Goal: Task Accomplishment & Management: Manage account settings

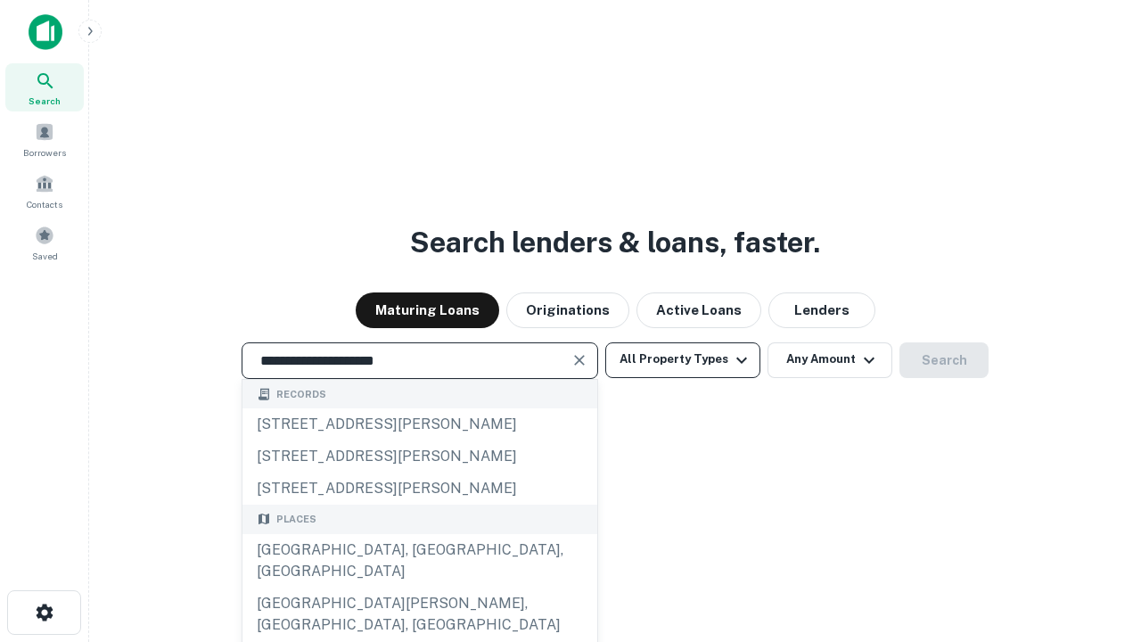
click at [419, 588] on div "[GEOGRAPHIC_DATA], [GEOGRAPHIC_DATA], [GEOGRAPHIC_DATA]" at bounding box center [420, 561] width 355 height 54
type input "**********"
click at [683, 359] on button "All Property Types" at bounding box center [682, 360] width 155 height 36
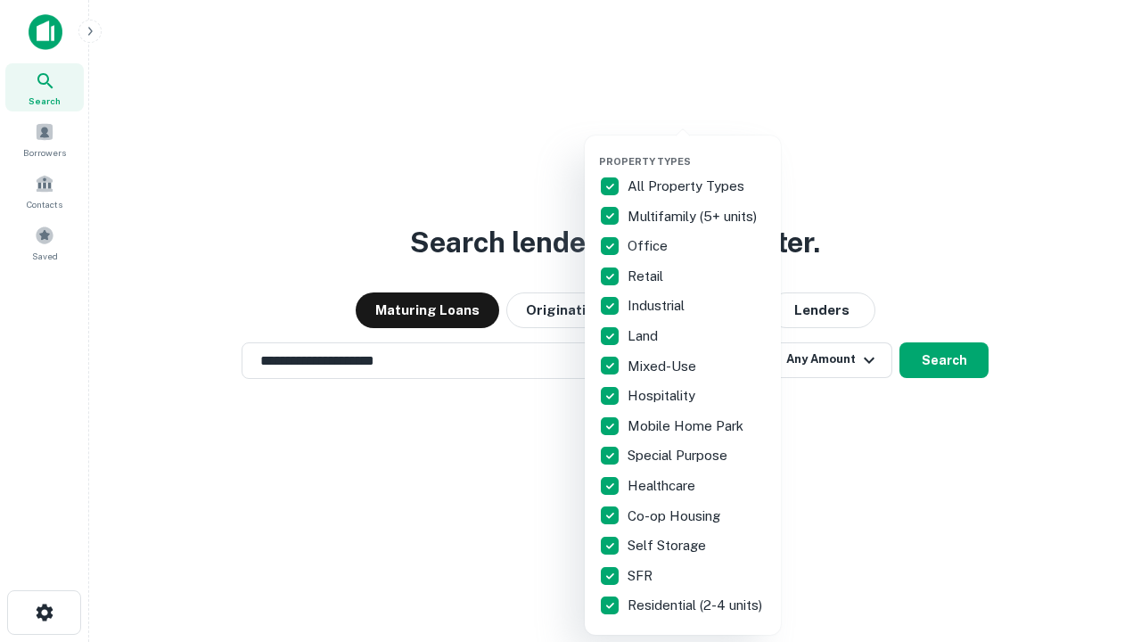
click at [697, 150] on button "button" at bounding box center [697, 150] width 196 height 1
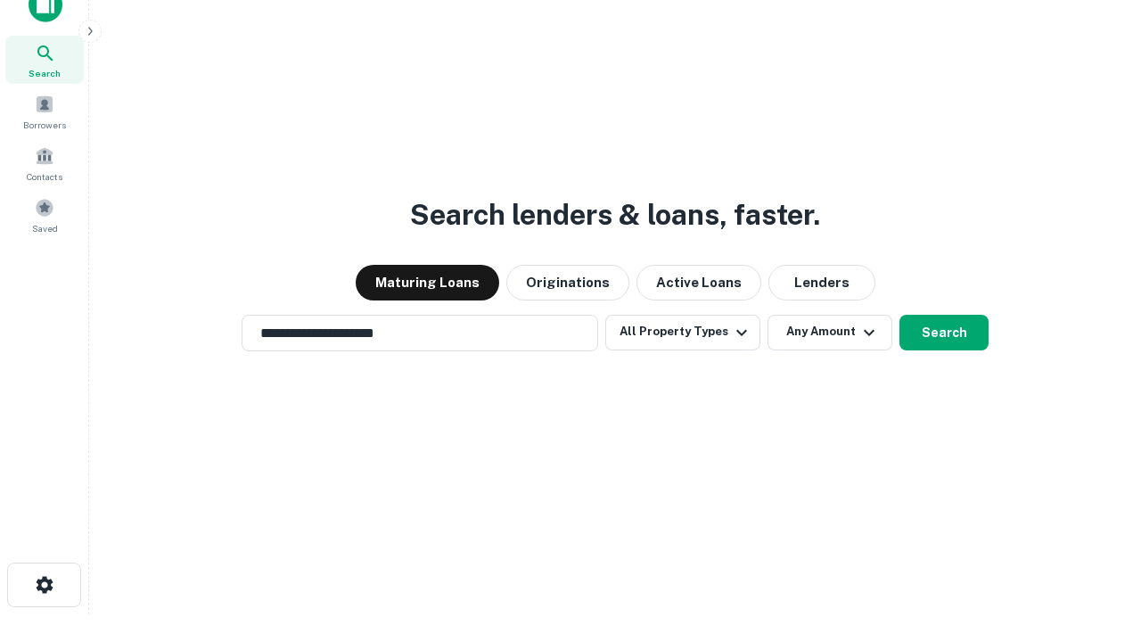
scroll to position [11, 215]
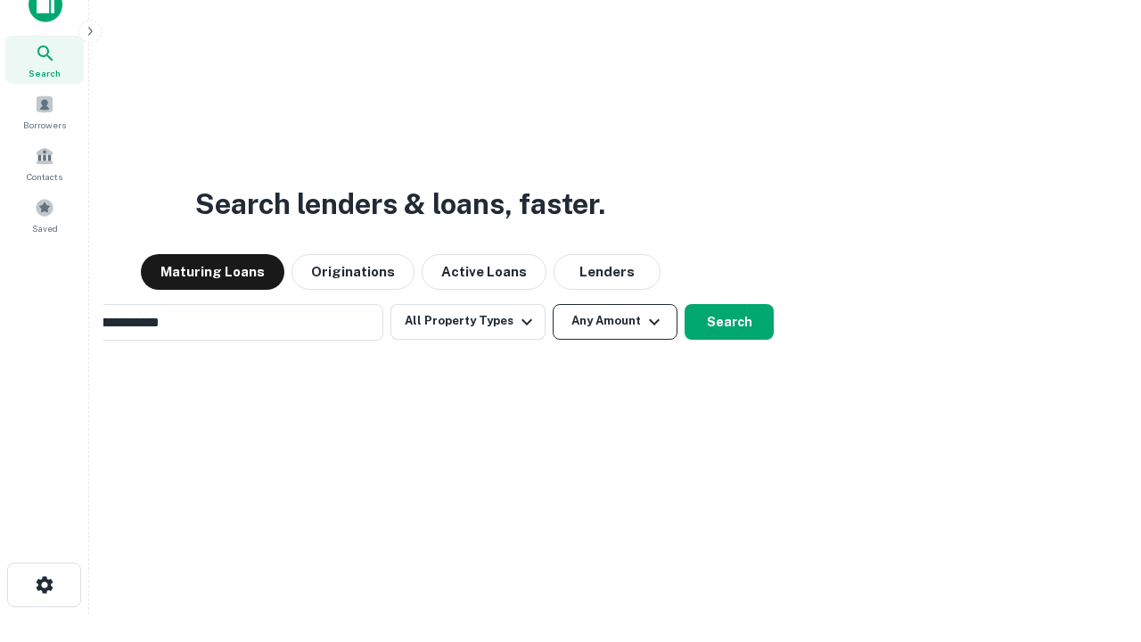
click at [553, 304] on button "Any Amount" at bounding box center [615, 322] width 125 height 36
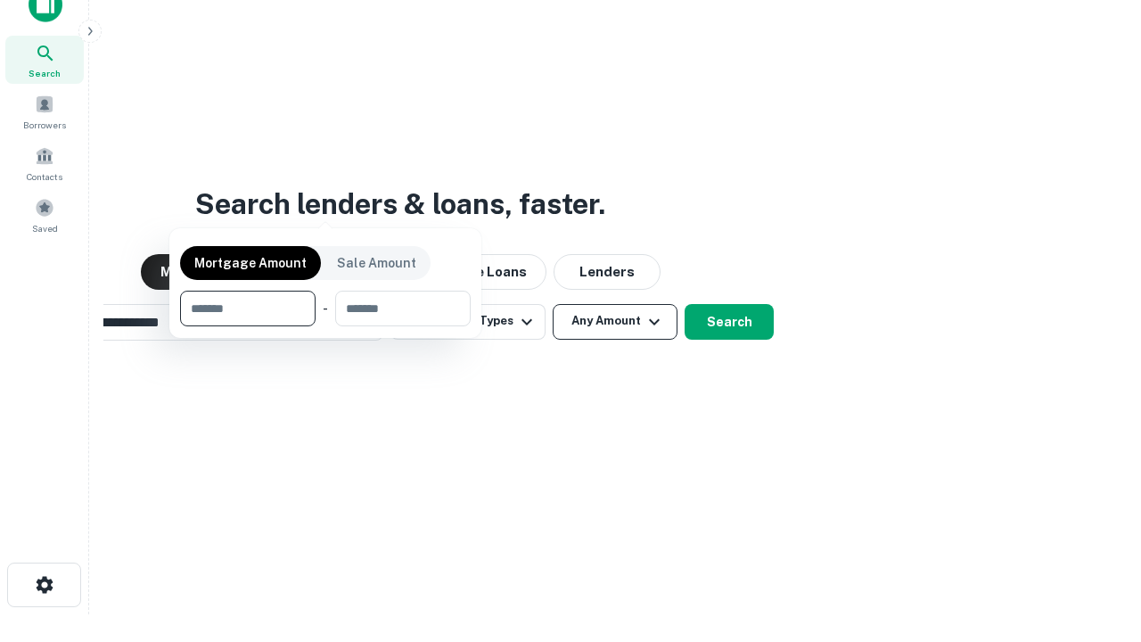
scroll to position [29, 0]
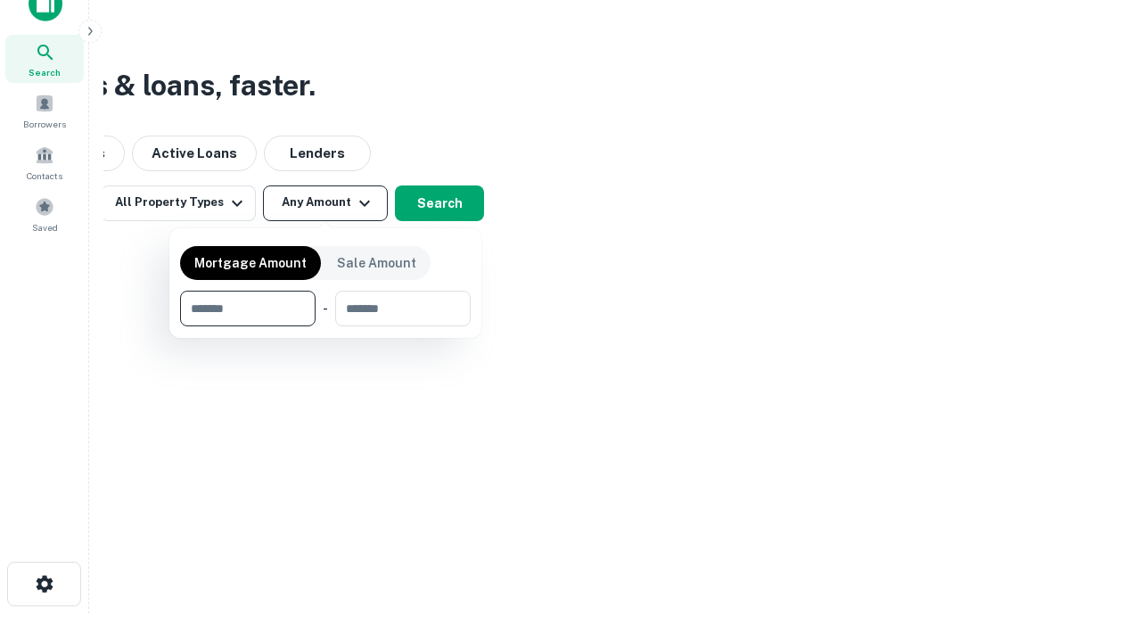
type input "*******"
click at [325, 326] on button "button" at bounding box center [325, 326] width 291 height 1
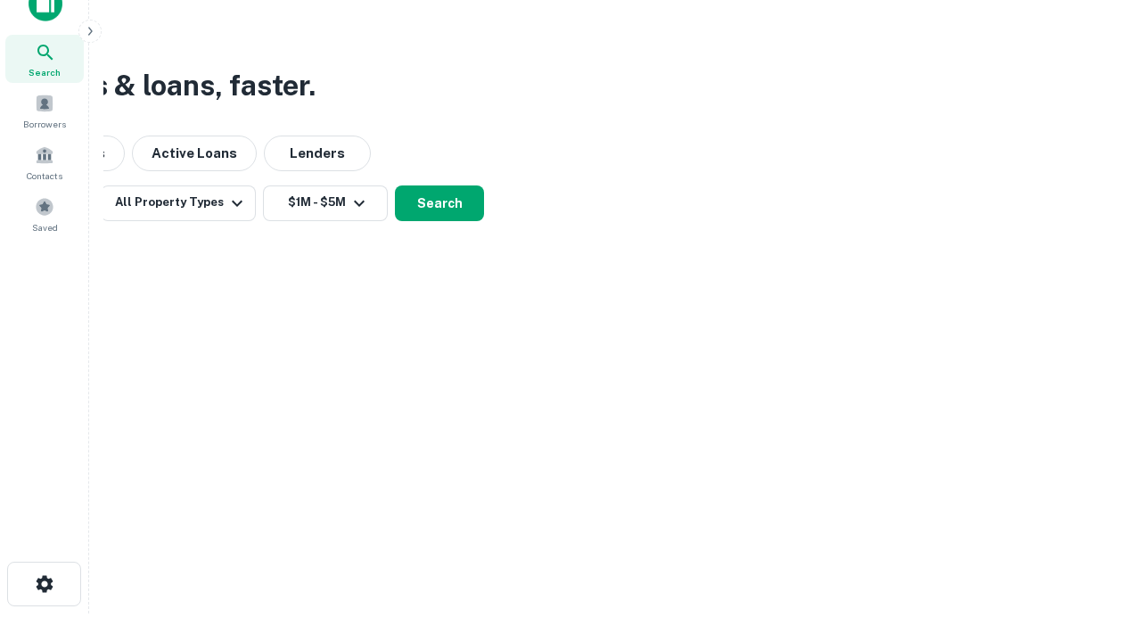
scroll to position [11, 329]
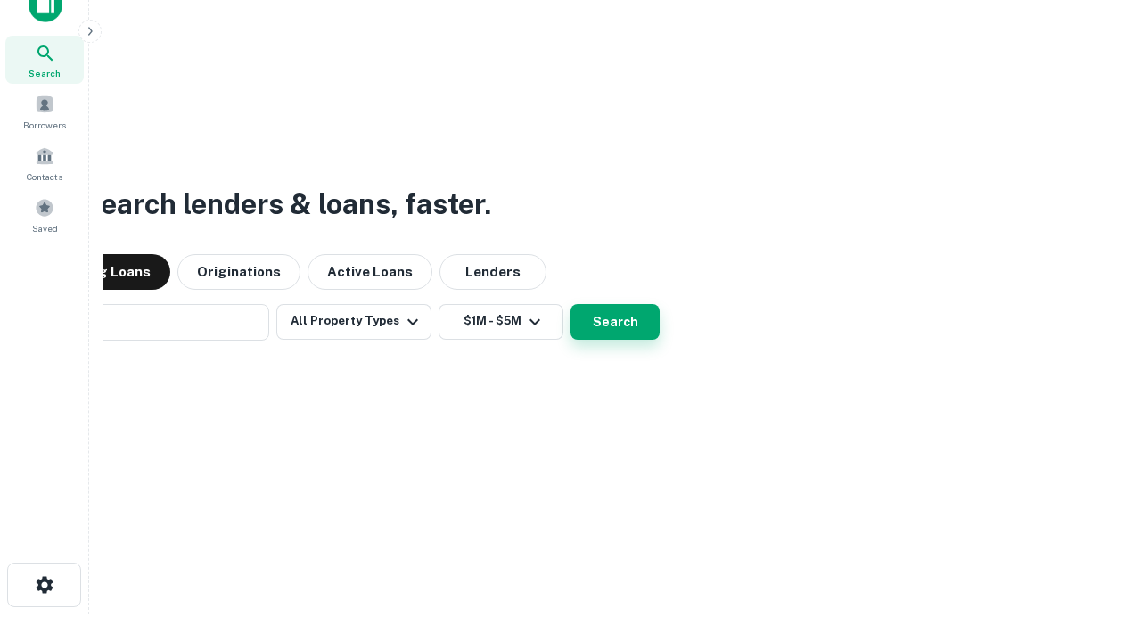
click at [571, 304] on button "Search" at bounding box center [615, 322] width 89 height 36
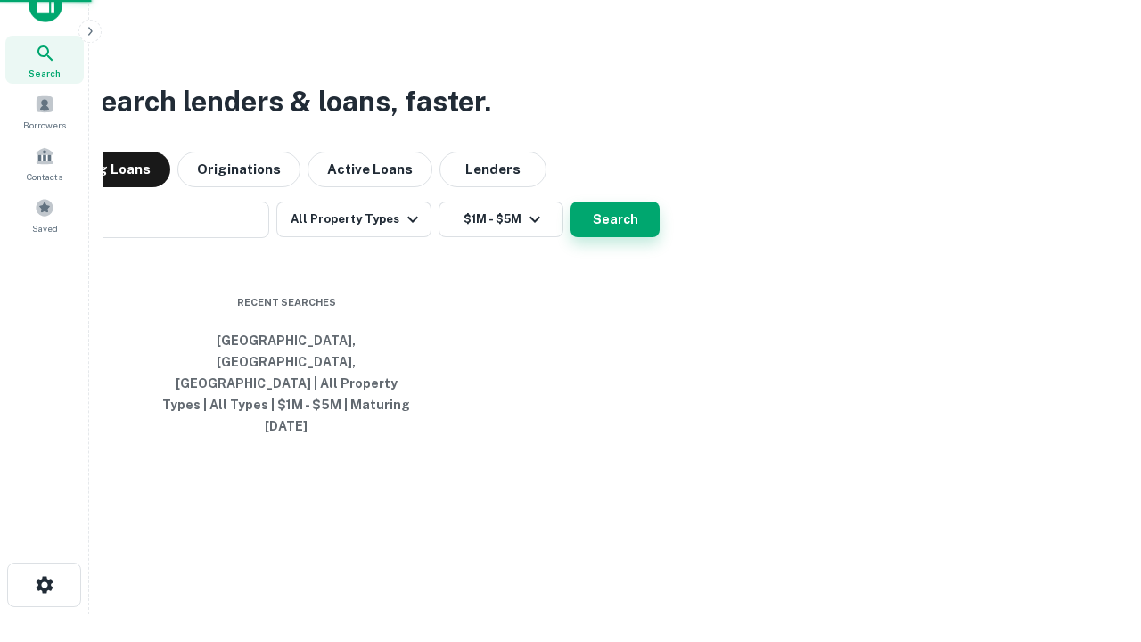
scroll to position [47, 505]
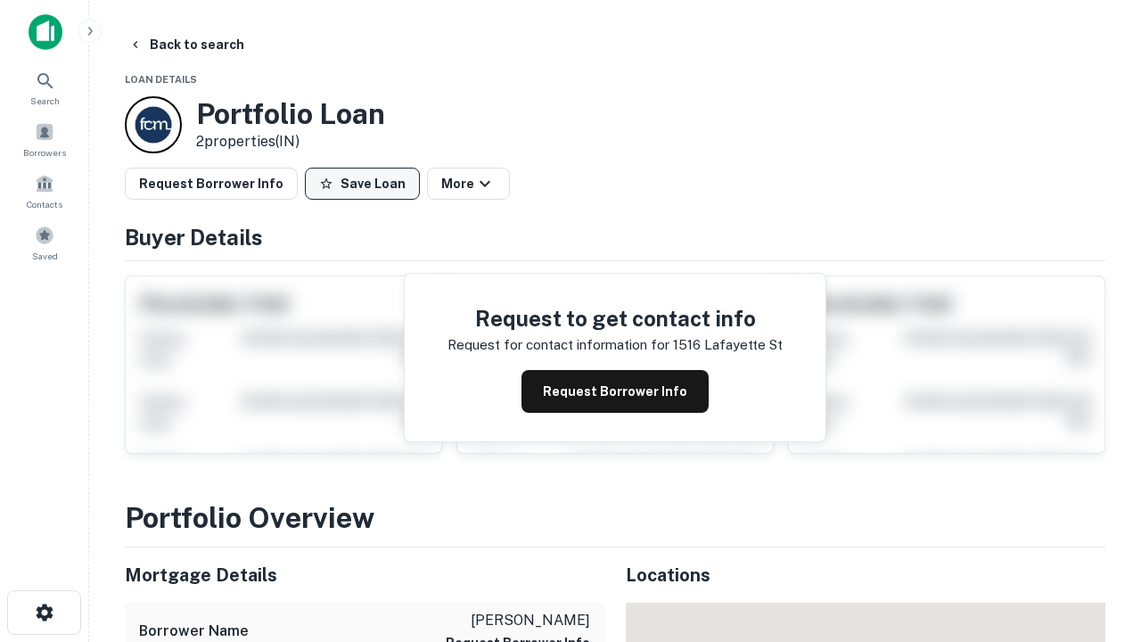
click at [362, 184] on button "Save Loan" at bounding box center [362, 184] width 115 height 32
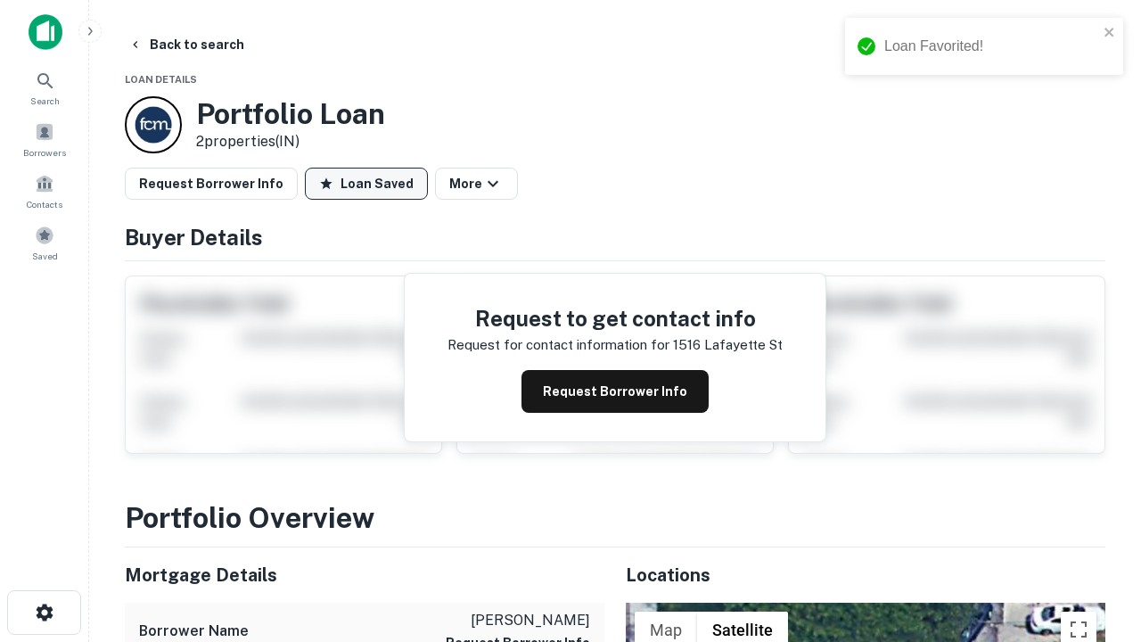
click at [366, 184] on button "Loan Saved" at bounding box center [366, 184] width 123 height 32
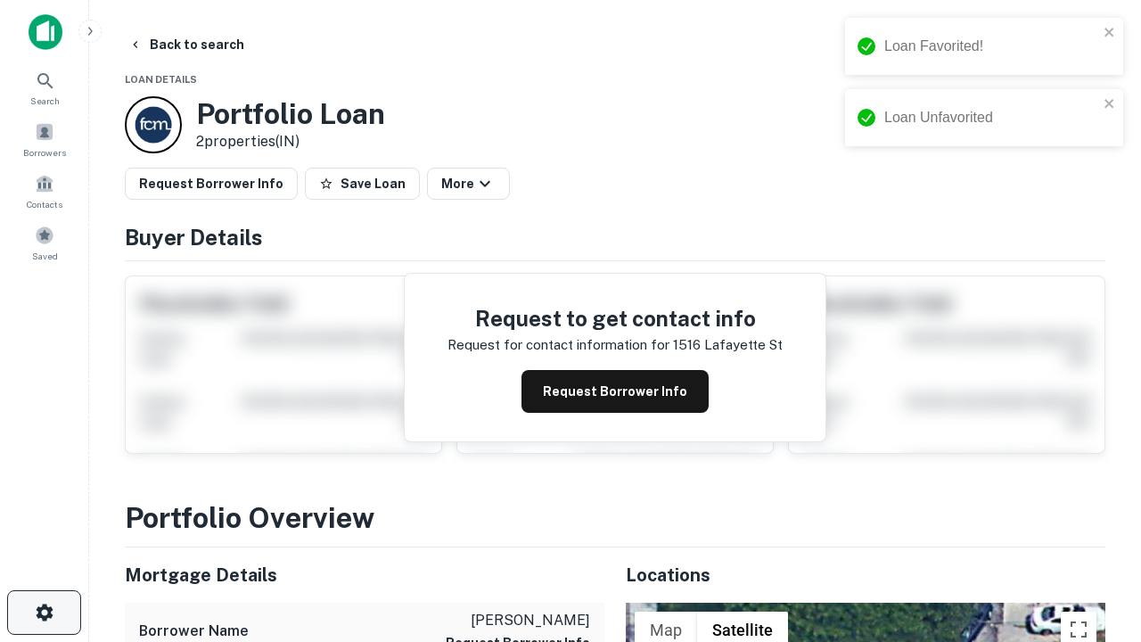
click at [44, 613] on icon "button" at bounding box center [44, 612] width 21 height 21
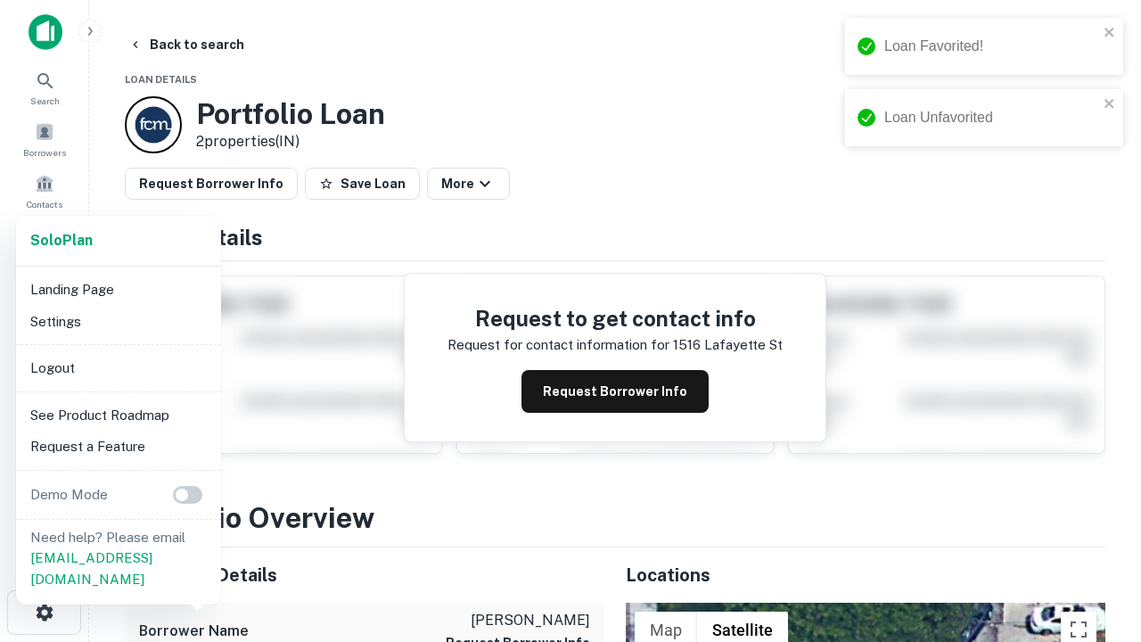
click at [118, 367] on li "Logout" at bounding box center [118, 368] width 191 height 32
